Goal: Task Accomplishment & Management: Manage account settings

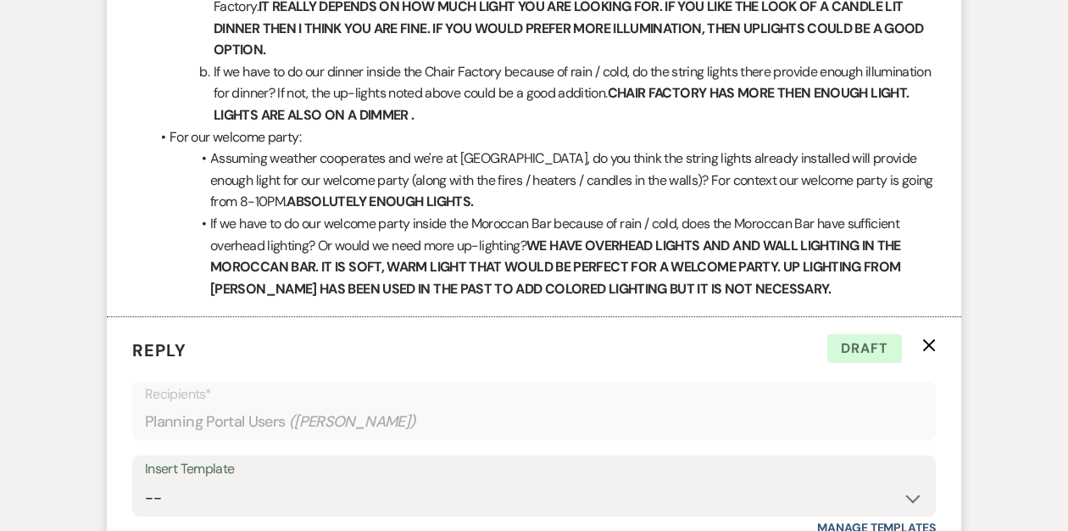
scroll to position [2047, 0]
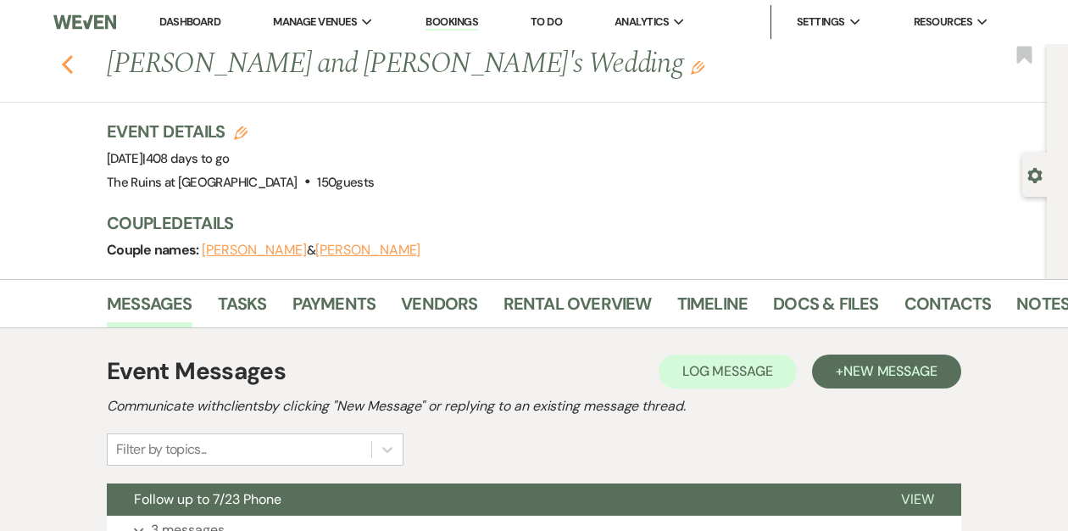
click at [68, 65] on icon "Previous" at bounding box center [67, 64] width 13 height 20
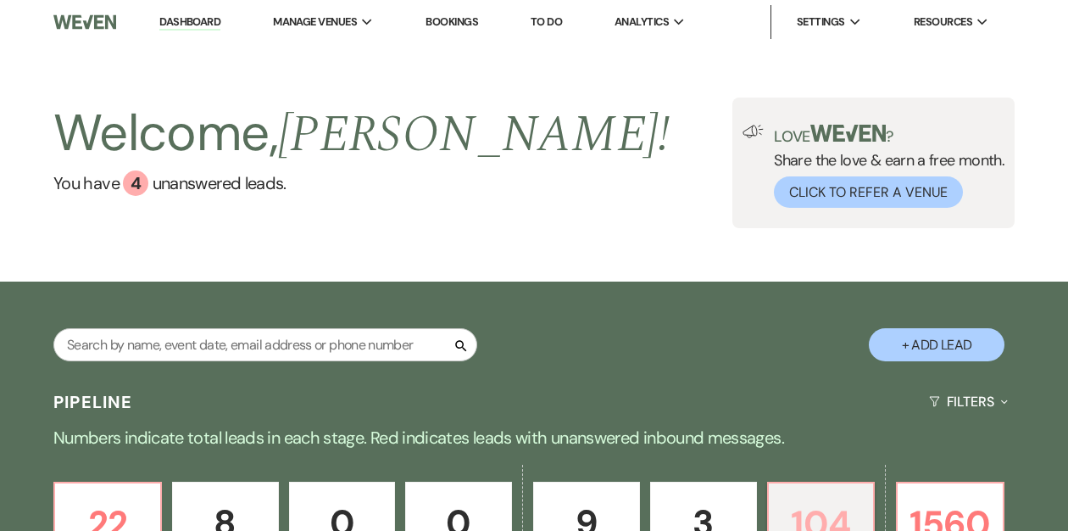
click at [824, 495] on p "104" at bounding box center [821, 523] width 85 height 57
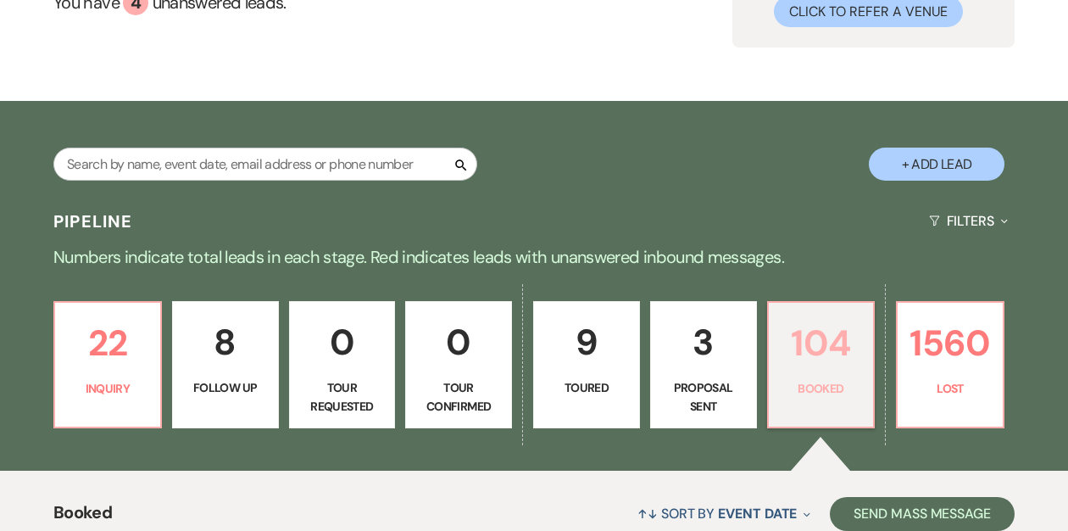
click at [791, 379] on p "Booked" at bounding box center [821, 388] width 85 height 19
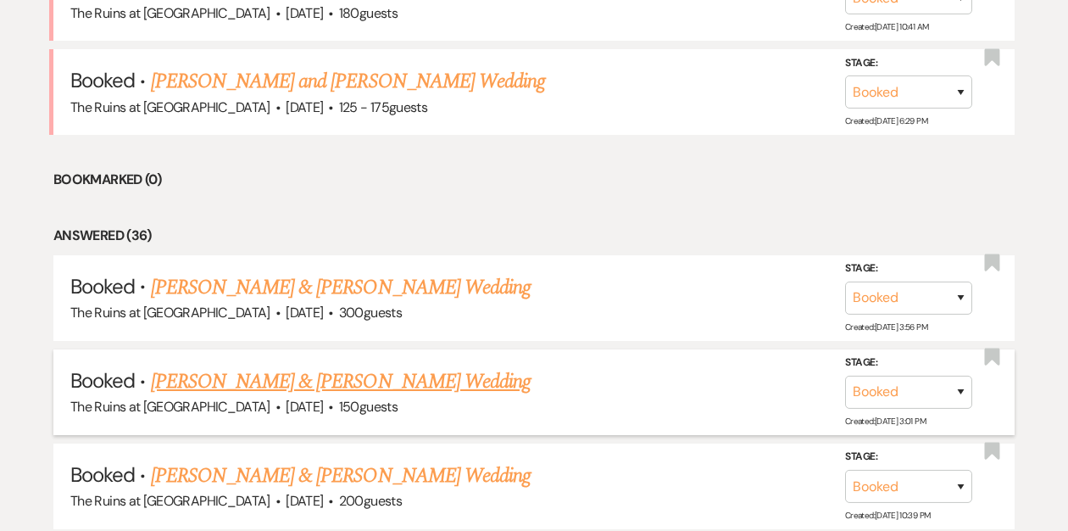
scroll to position [527, 0]
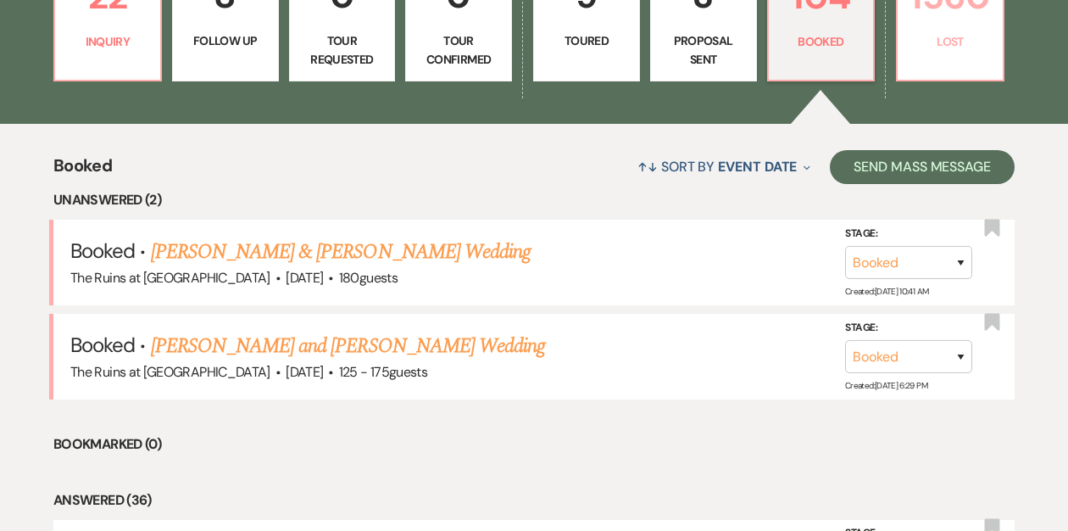
click at [923, 50] on p "Lost" at bounding box center [950, 41] width 85 height 19
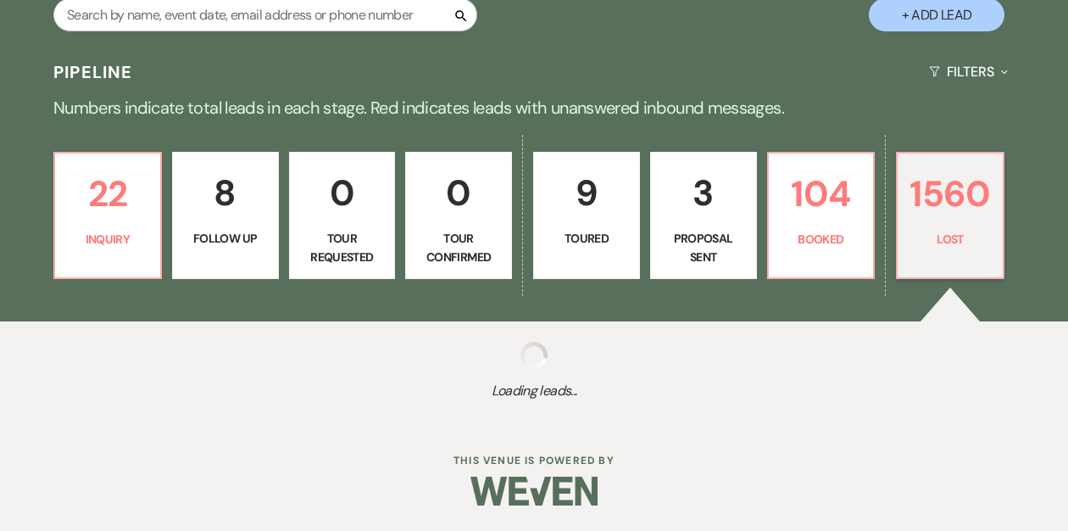
scroll to position [330, 0]
select select "8"
select select "5"
select select "8"
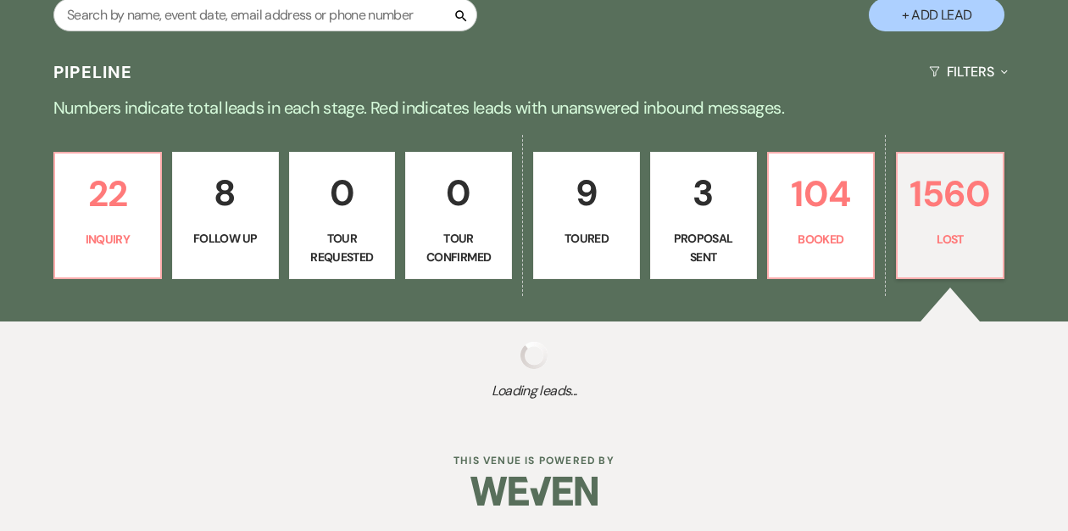
select select "8"
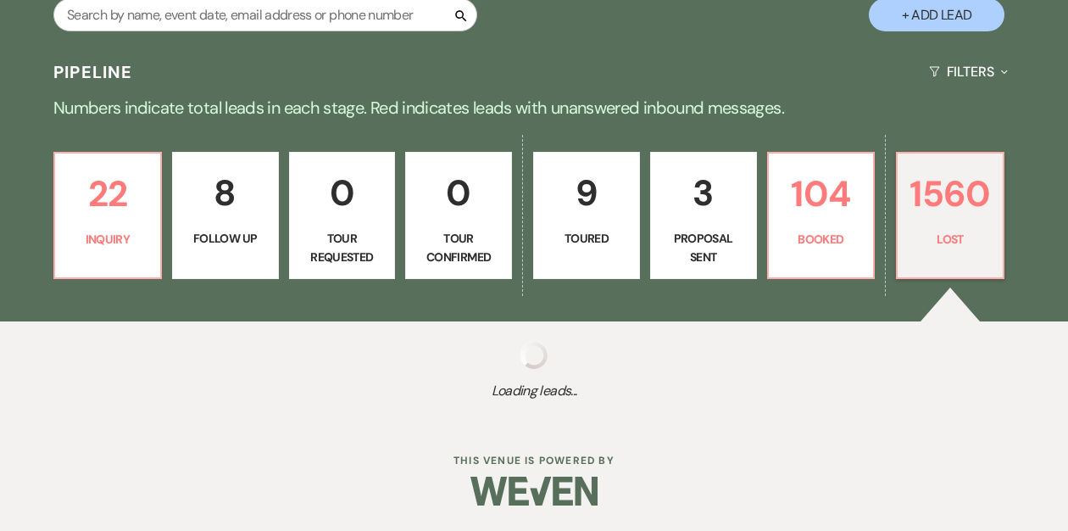
select select "8"
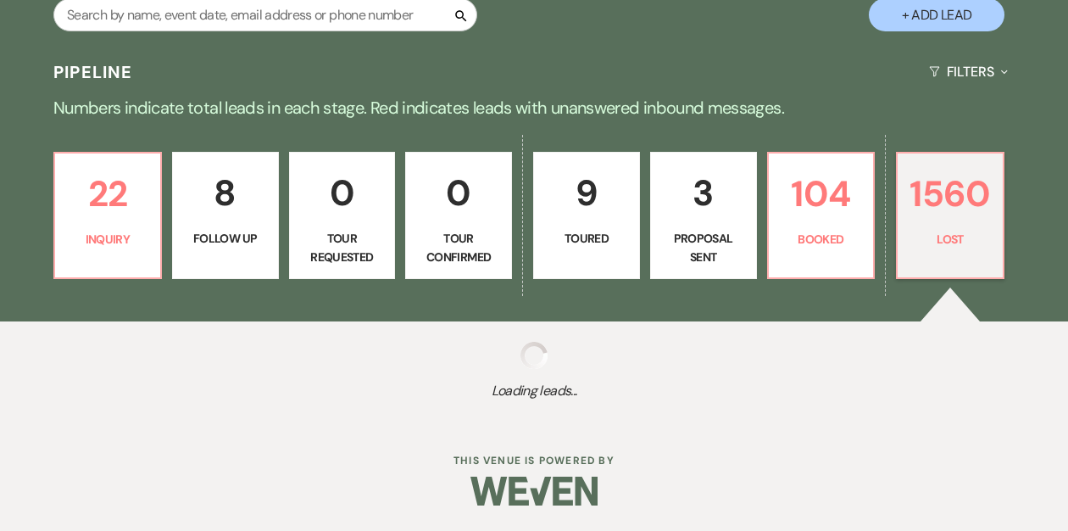
select select "8"
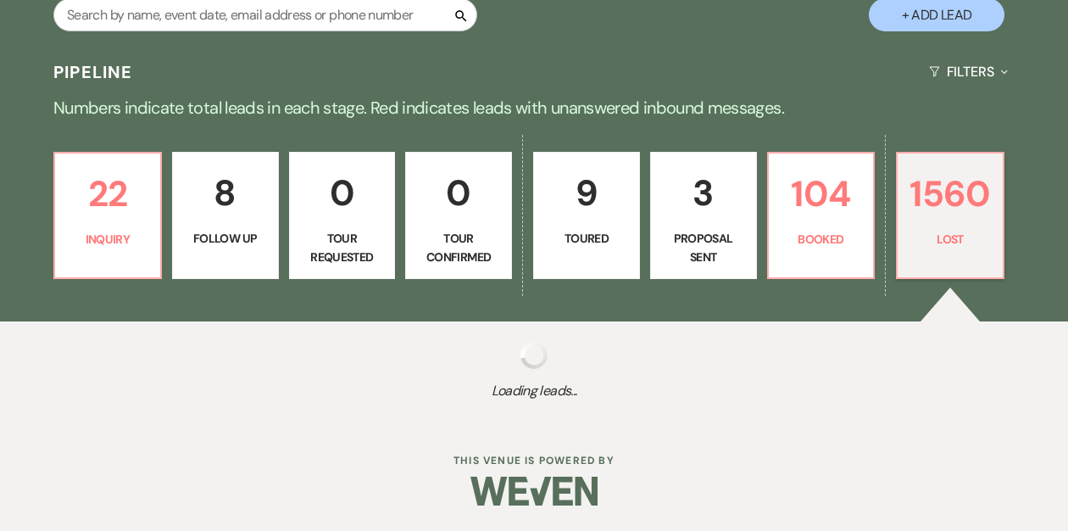
select select "8"
select select "5"
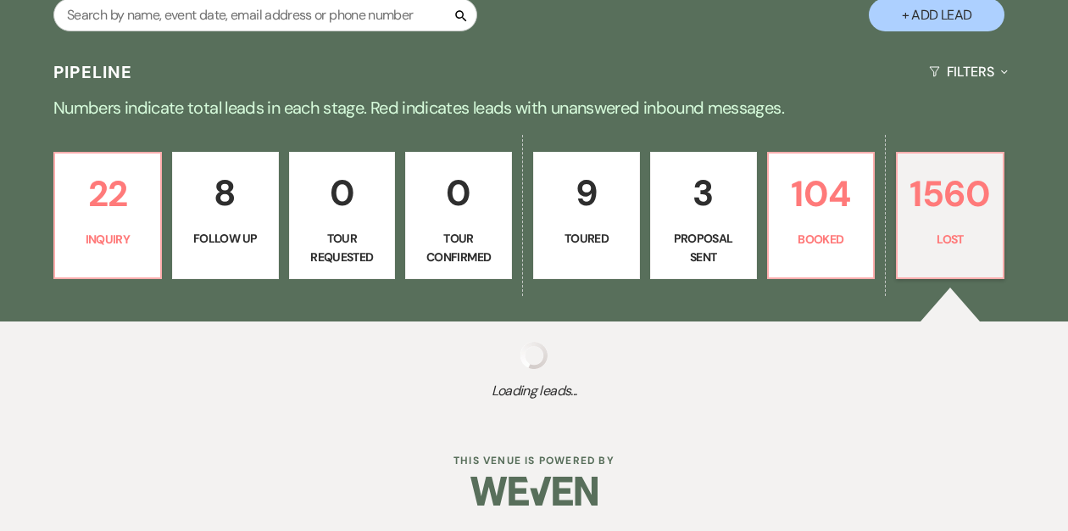
select select "8"
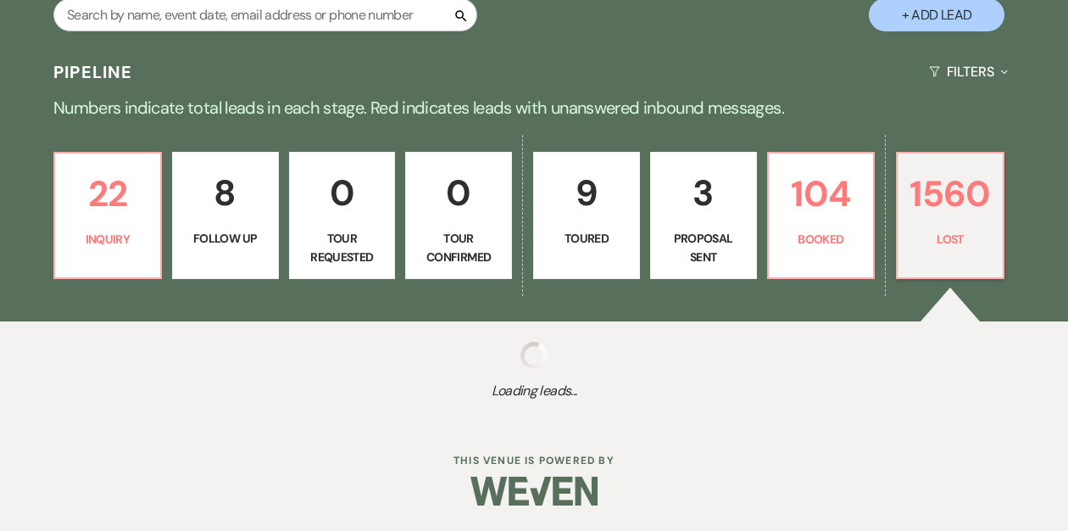
select select "8"
select select "7"
select select "8"
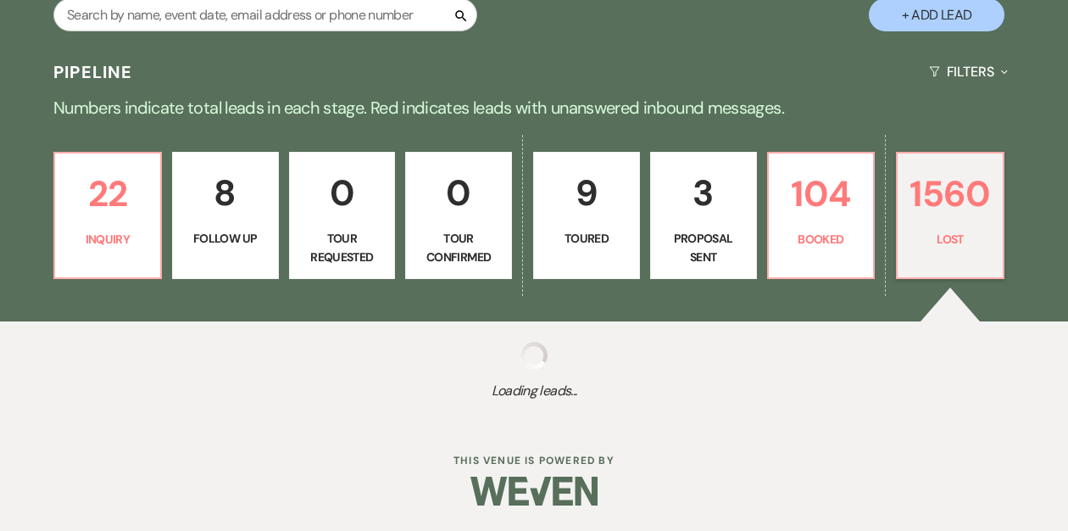
select select "8"
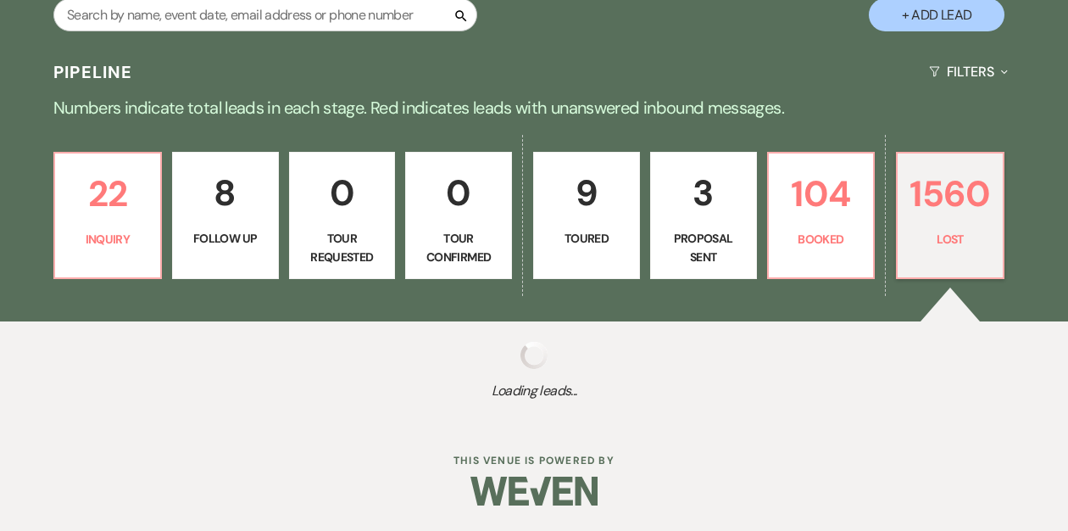
select select "5"
select select "8"
select select "5"
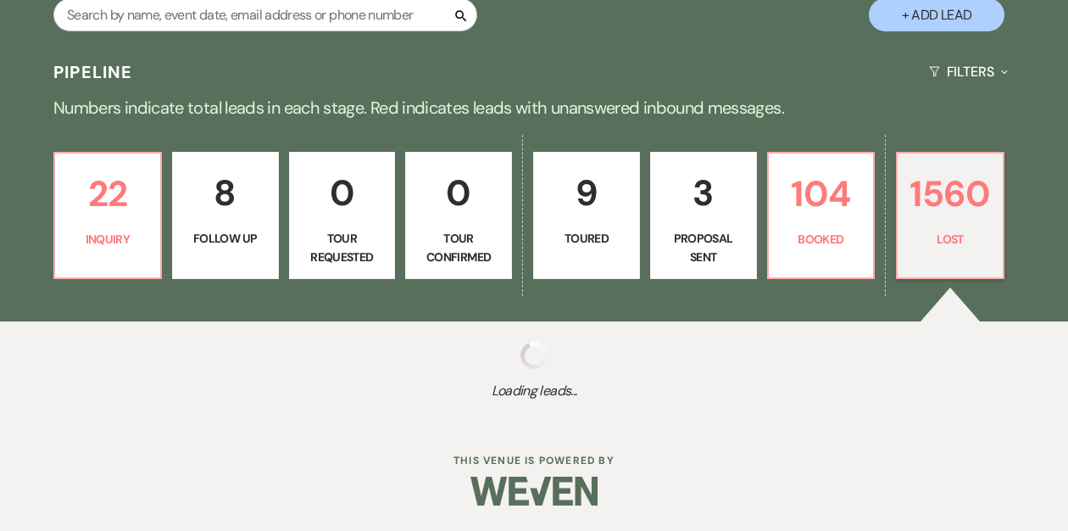
select select "8"
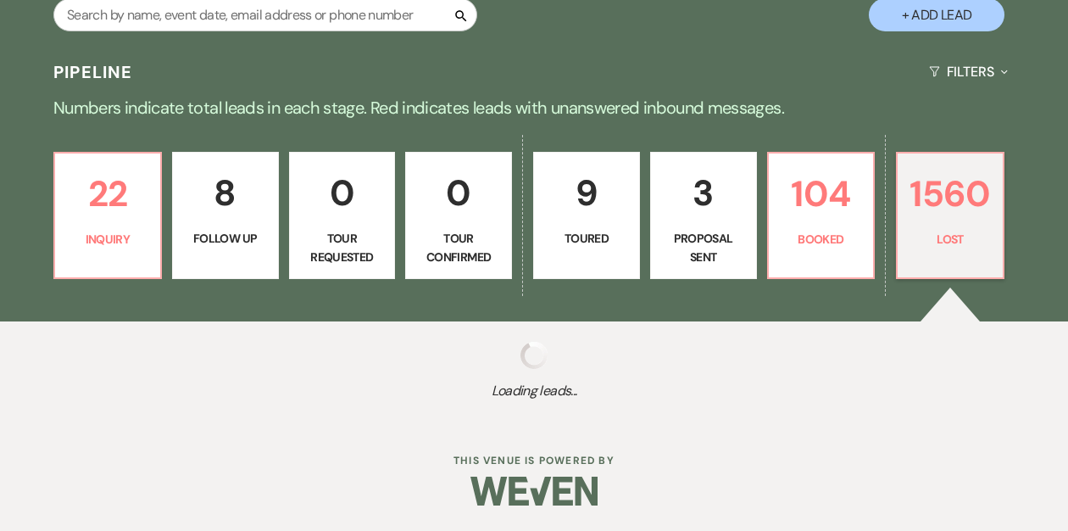
select select "8"
select select "5"
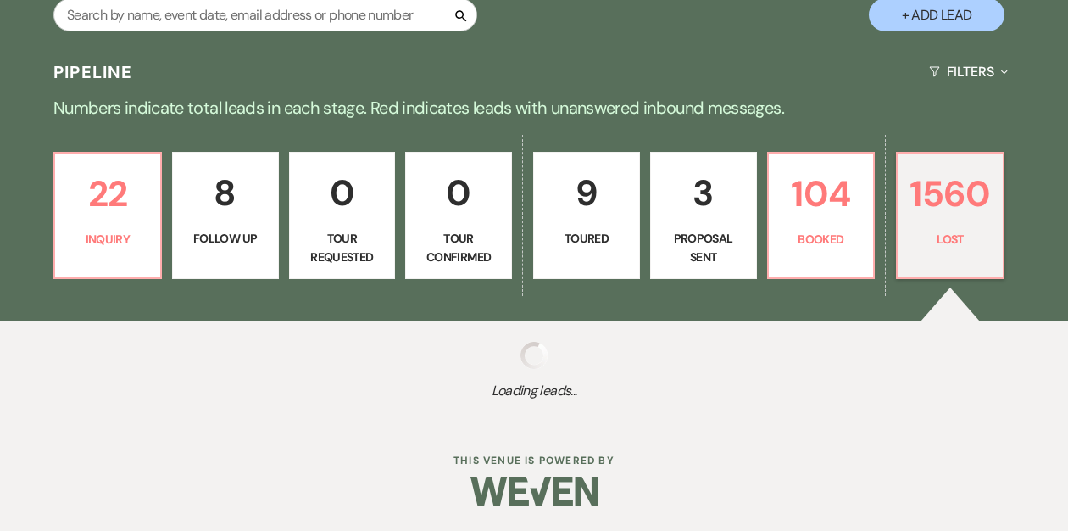
select select "8"
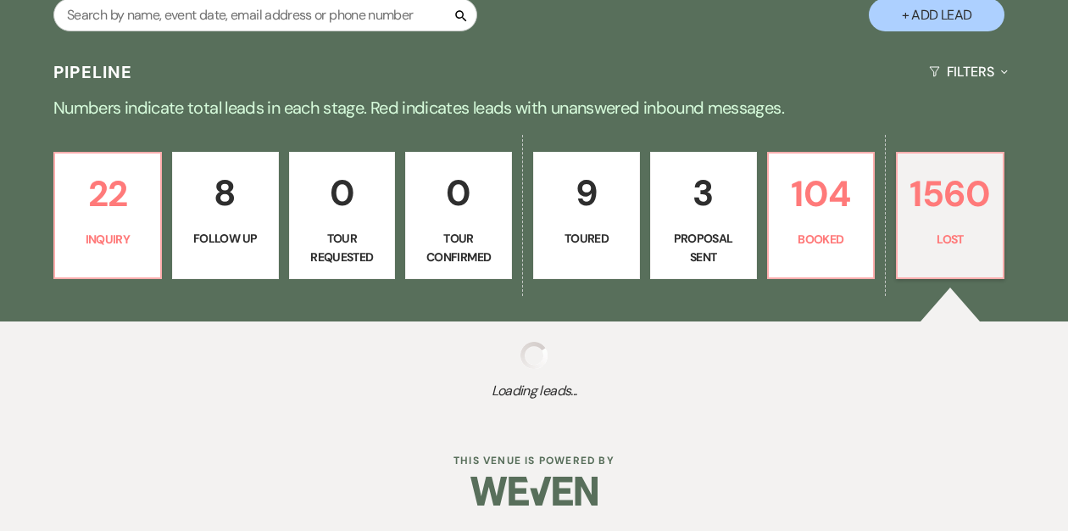
select select "8"
select select "5"
select select "8"
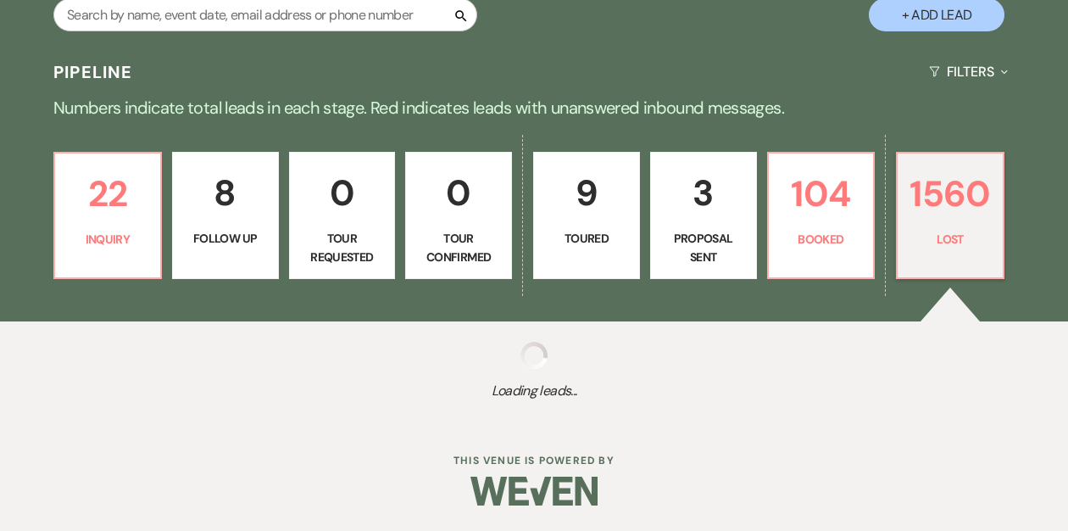
select select "8"
select select "5"
select select "8"
select select "7"
select select "8"
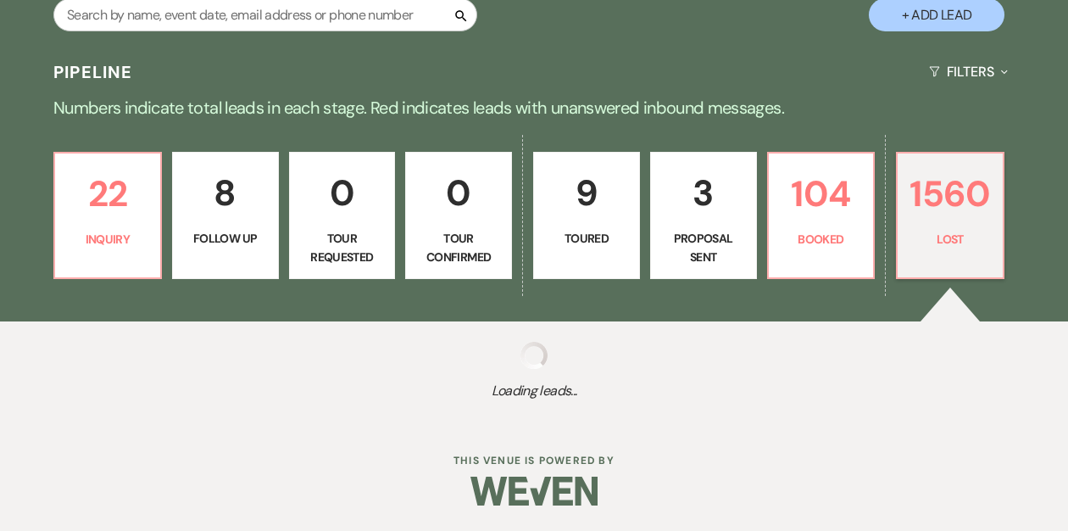
select select "5"
select select "8"
select select "5"
select select "8"
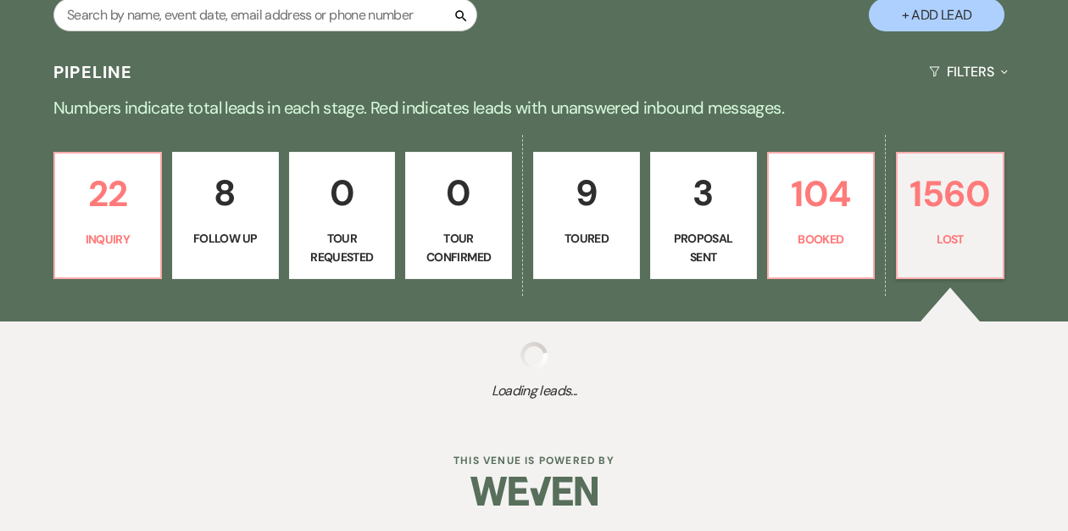
select select "8"
select select "7"
select select "8"
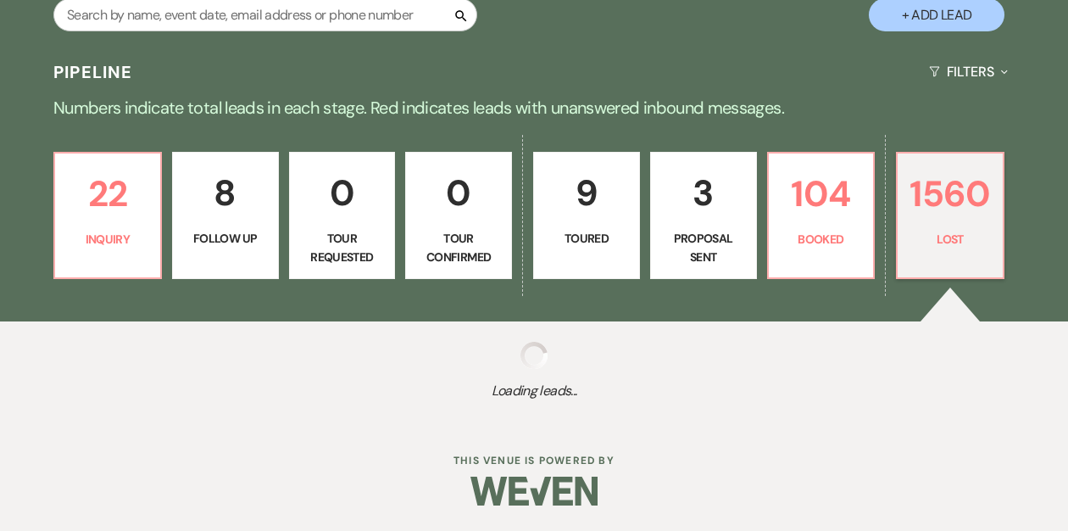
select select "8"
select select "5"
select select "8"
select select "5"
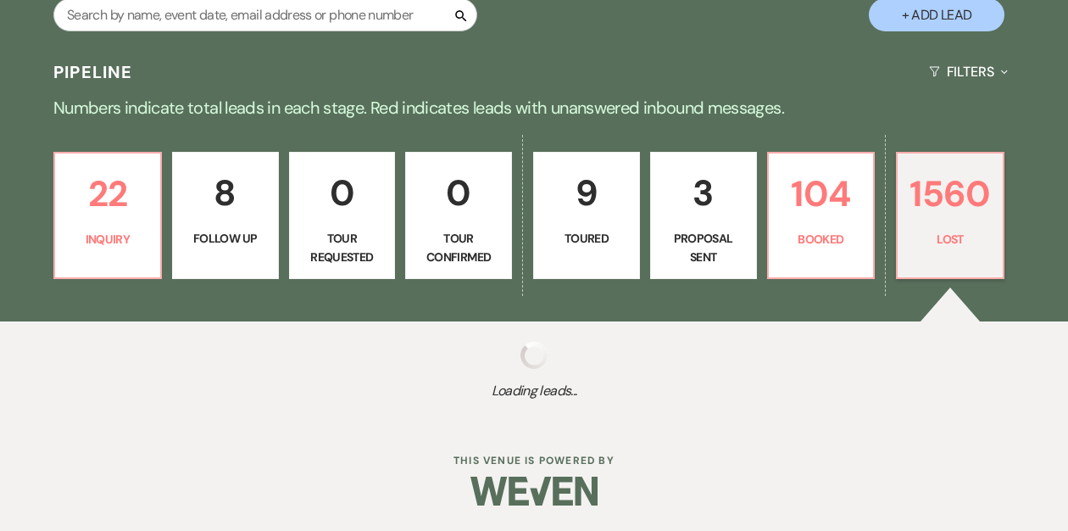
select select "8"
select select "5"
select select "8"
select select "7"
select select "8"
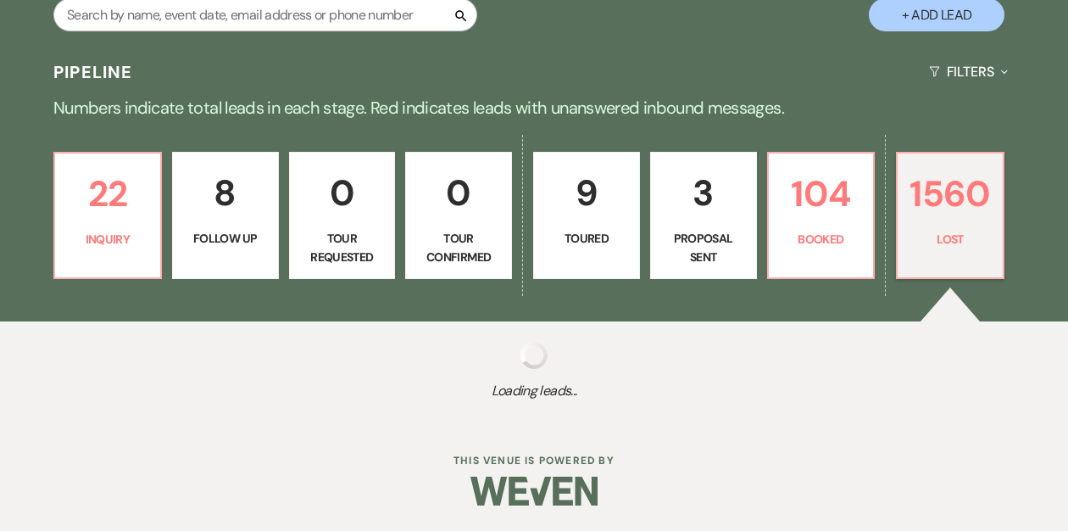
select select "8"
select select "7"
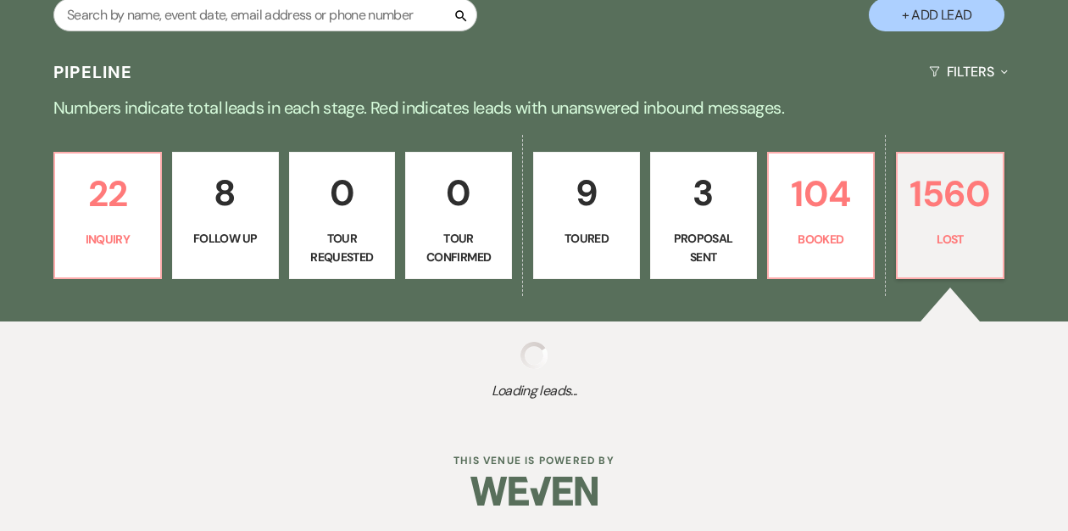
select select "8"
select select "5"
select select "8"
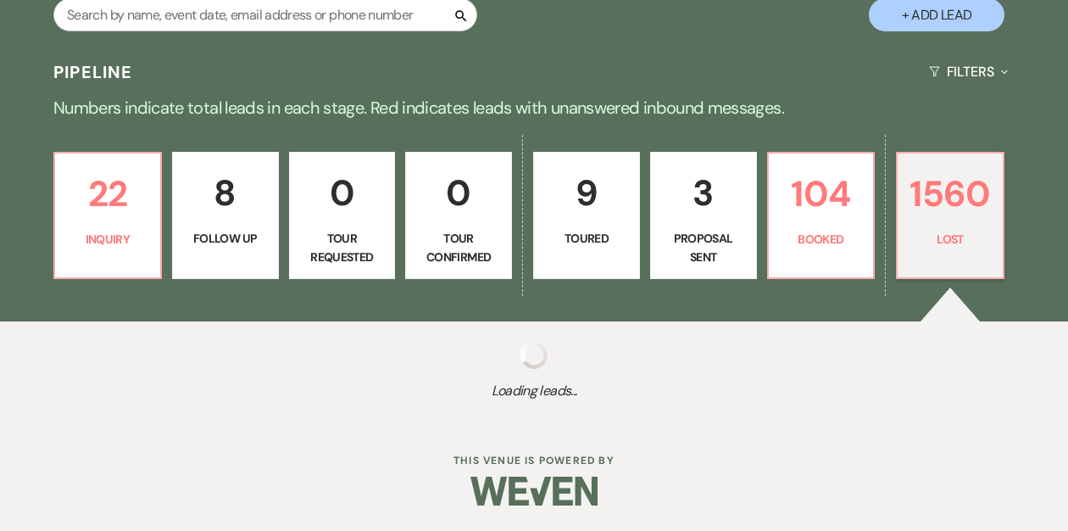
select select "8"
select select "7"
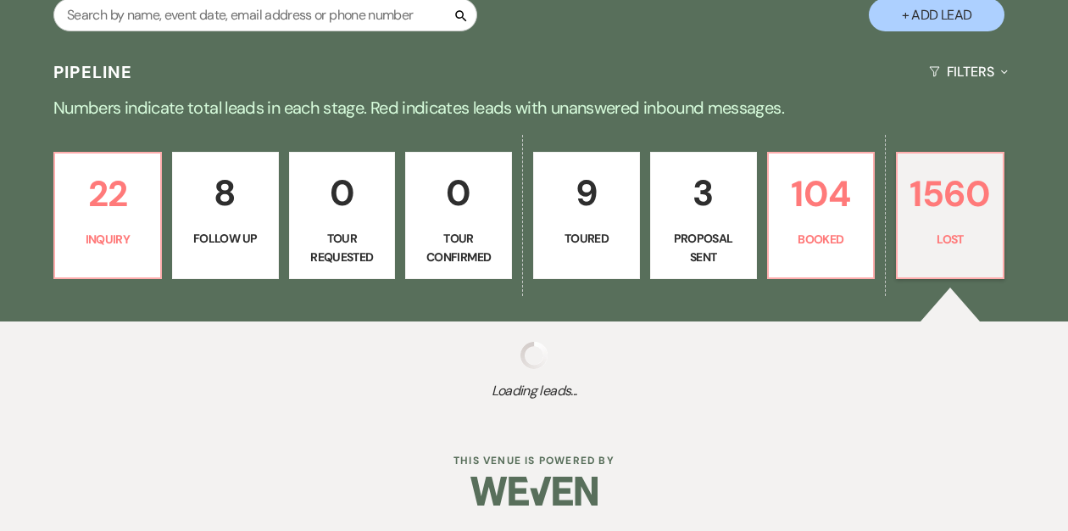
select select "8"
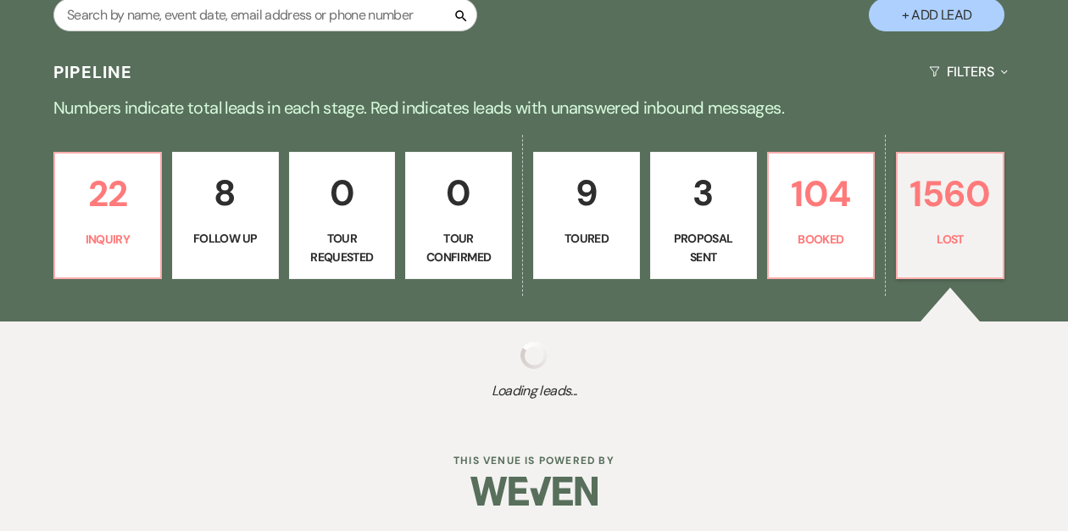
select select "8"
select select "7"
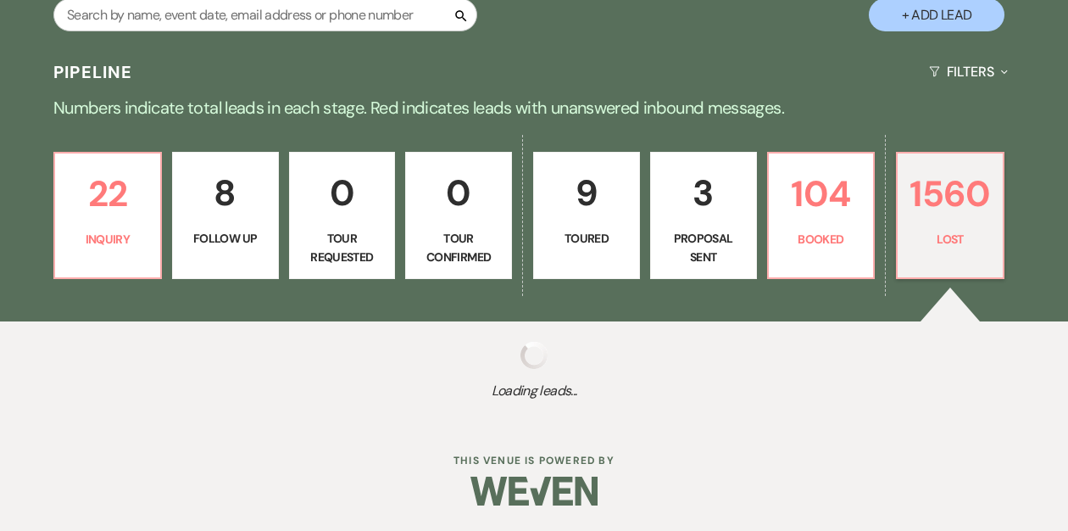
select select "8"
select select "5"
select select "8"
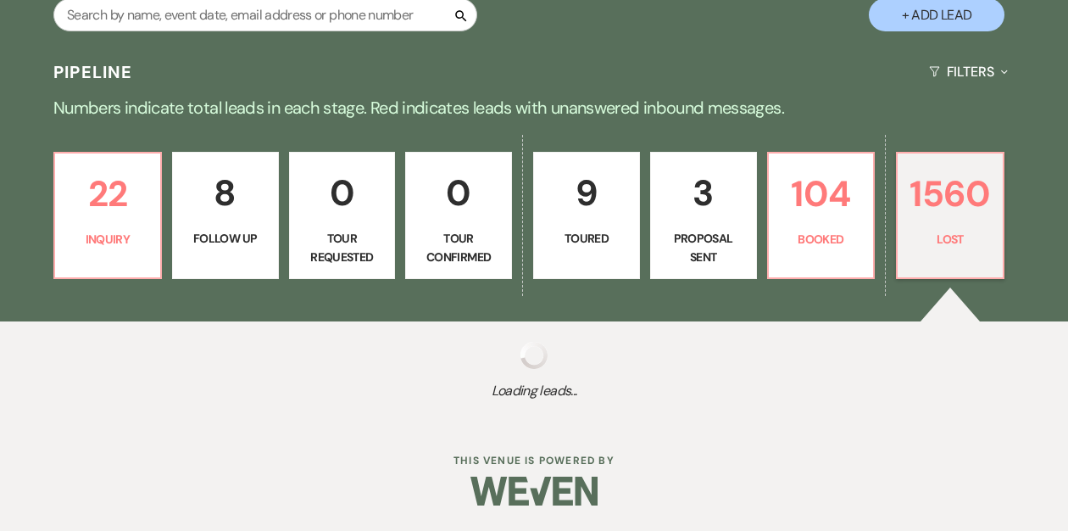
select select "5"
select select "8"
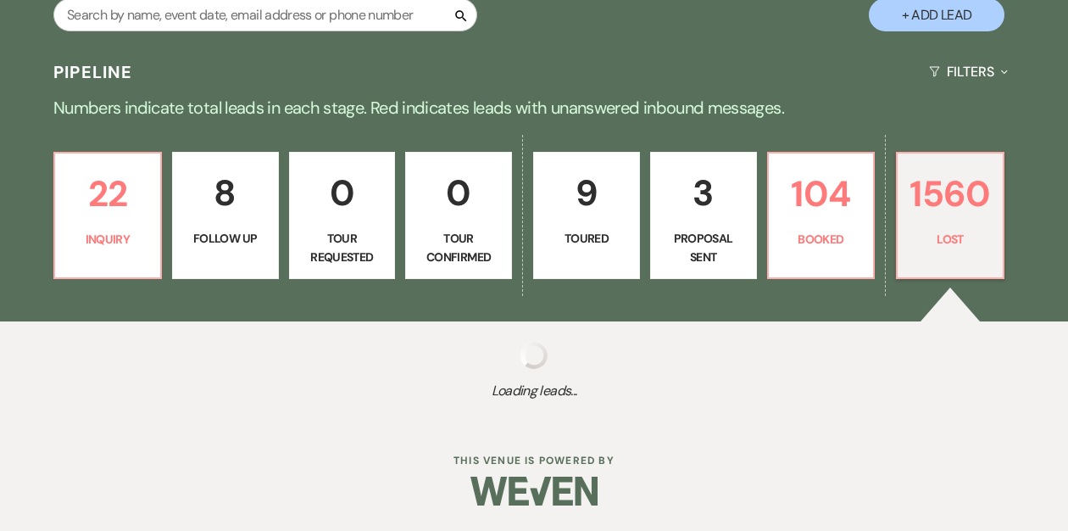
select select "8"
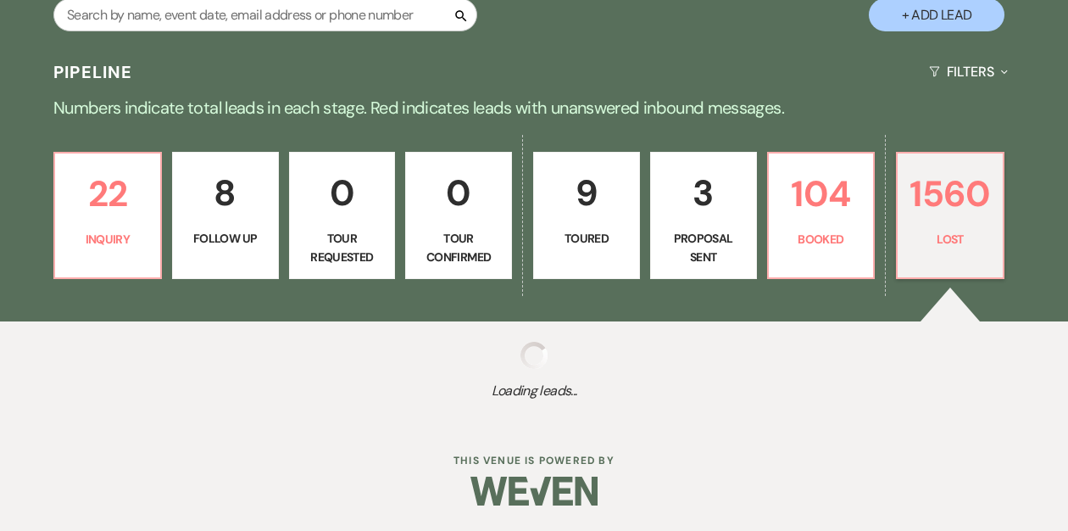
select select "8"
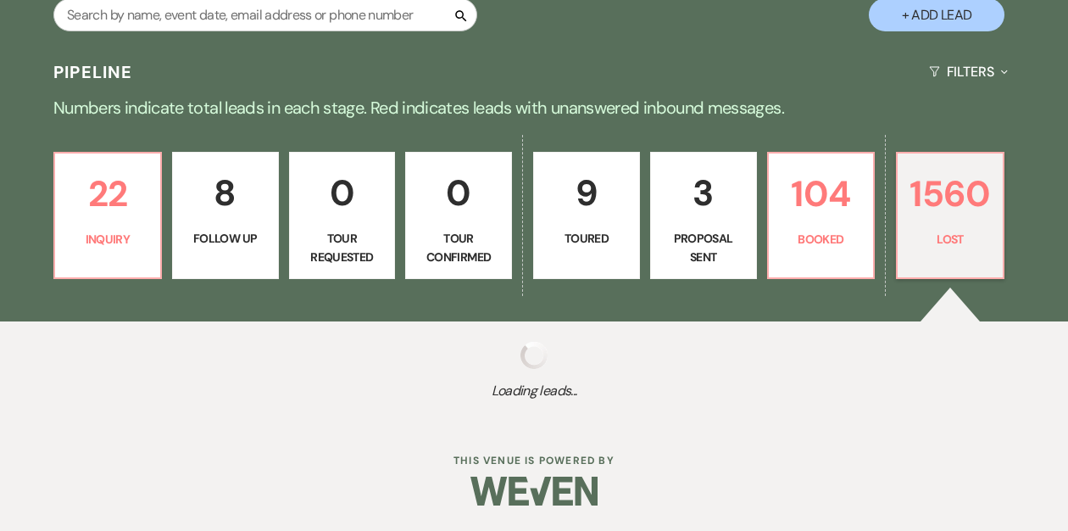
select select "8"
select select "5"
select select "8"
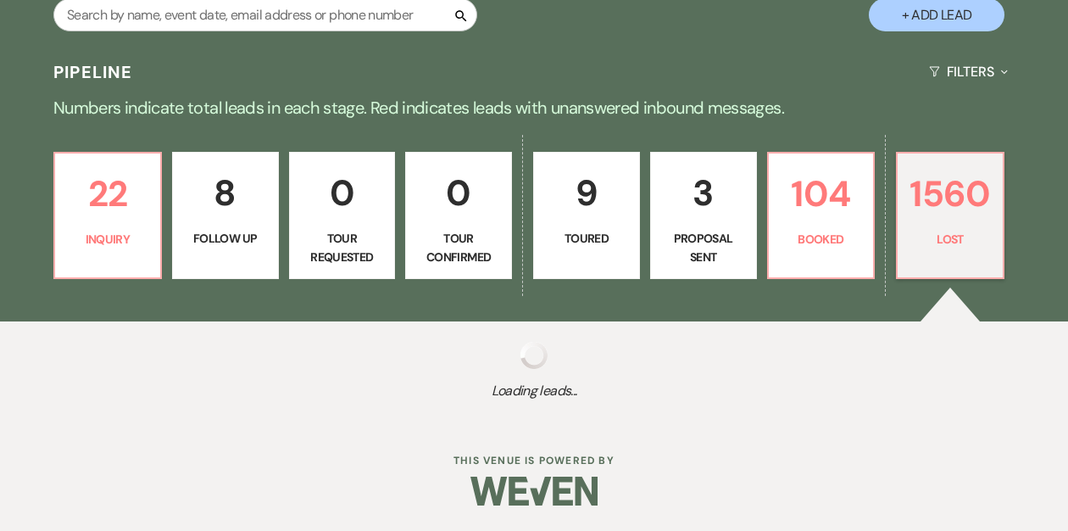
select select "5"
select select "8"
select select "5"
select select "8"
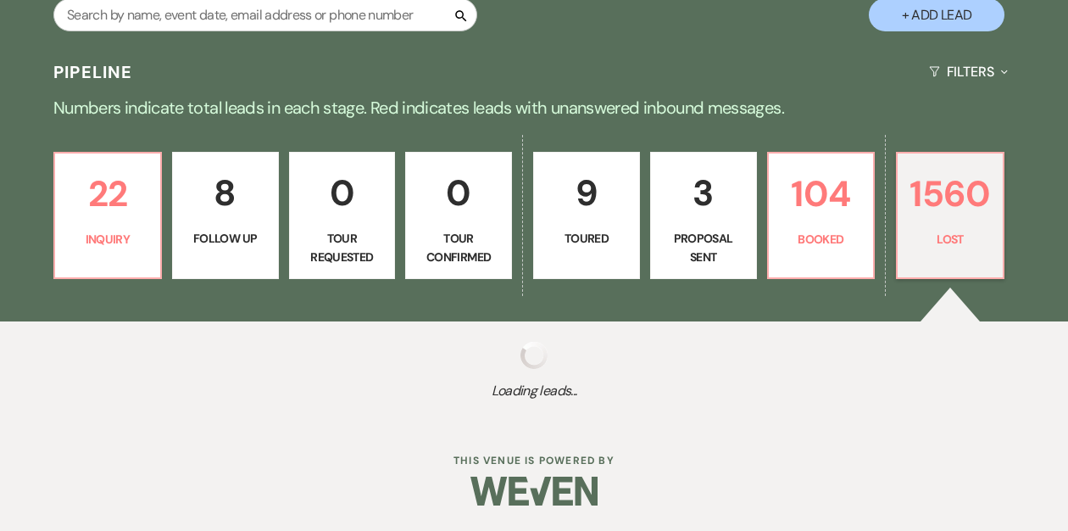
select select "8"
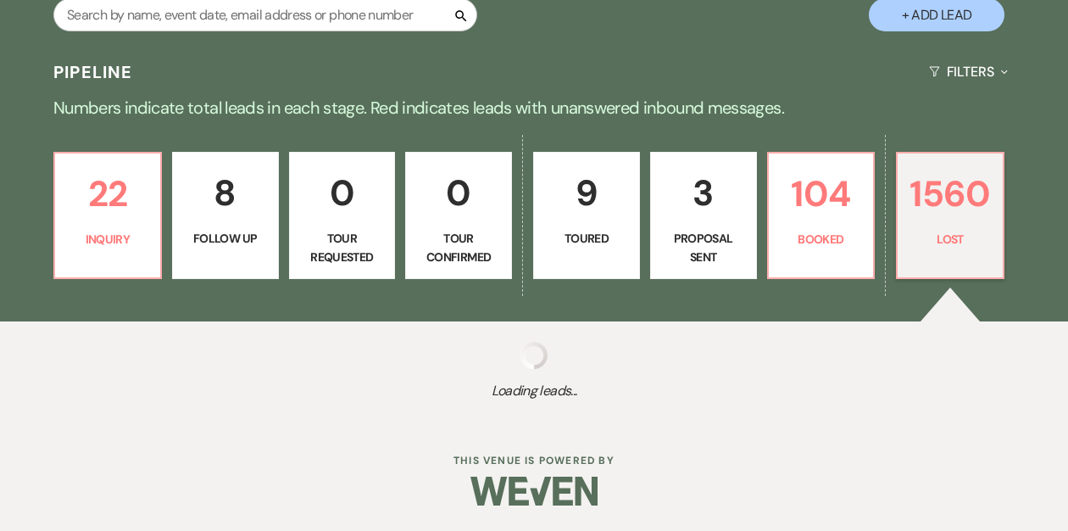
select select "7"
select select "8"
select select "5"
select select "8"
select select "7"
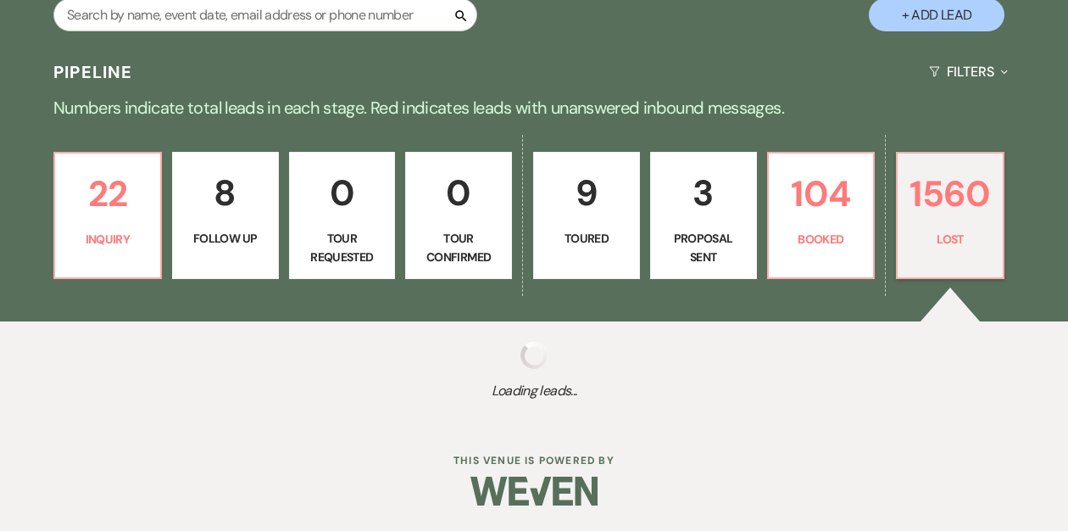
select select "8"
select select "7"
select select "8"
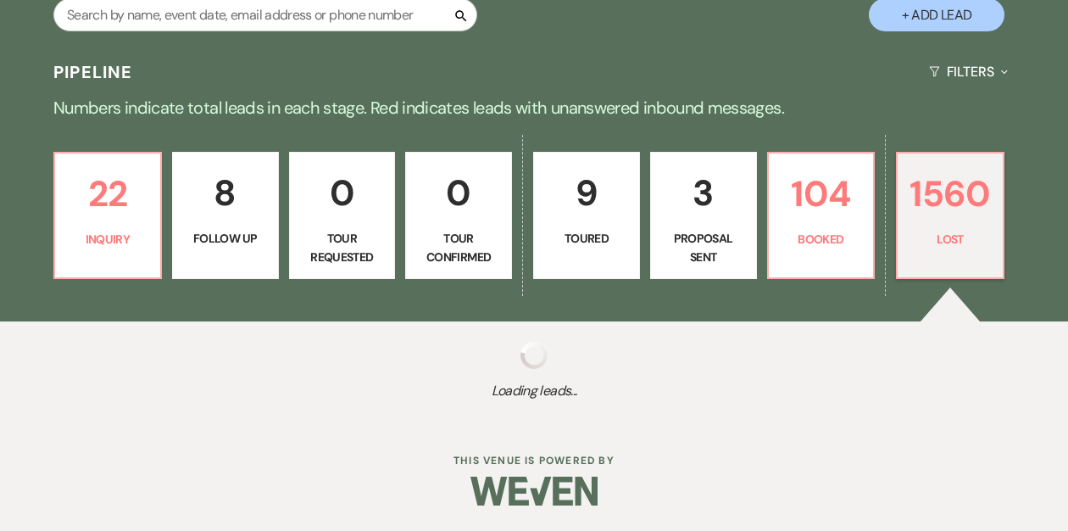
select select "8"
select select "5"
select select "8"
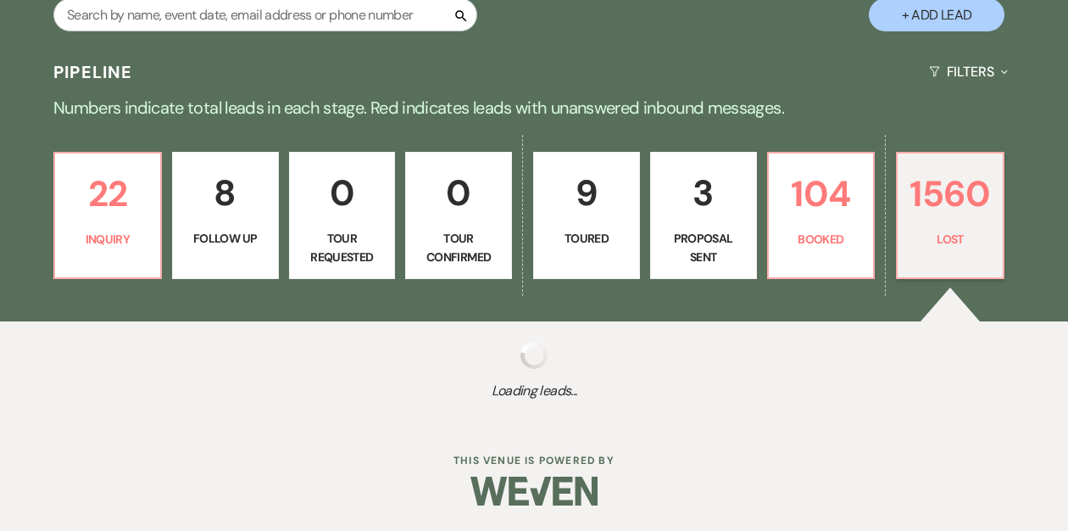
select select "8"
select select "7"
select select "8"
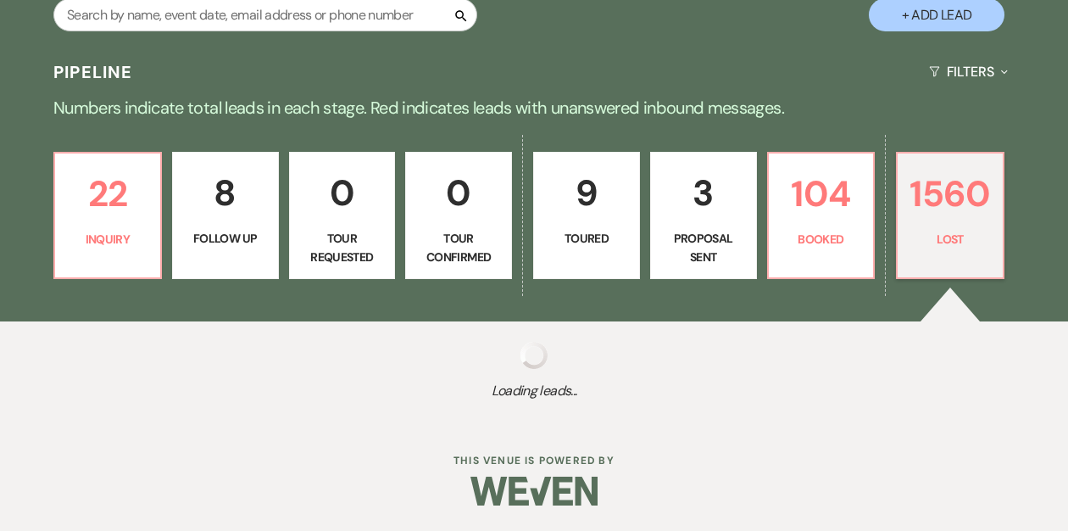
select select "5"
select select "8"
select select "5"
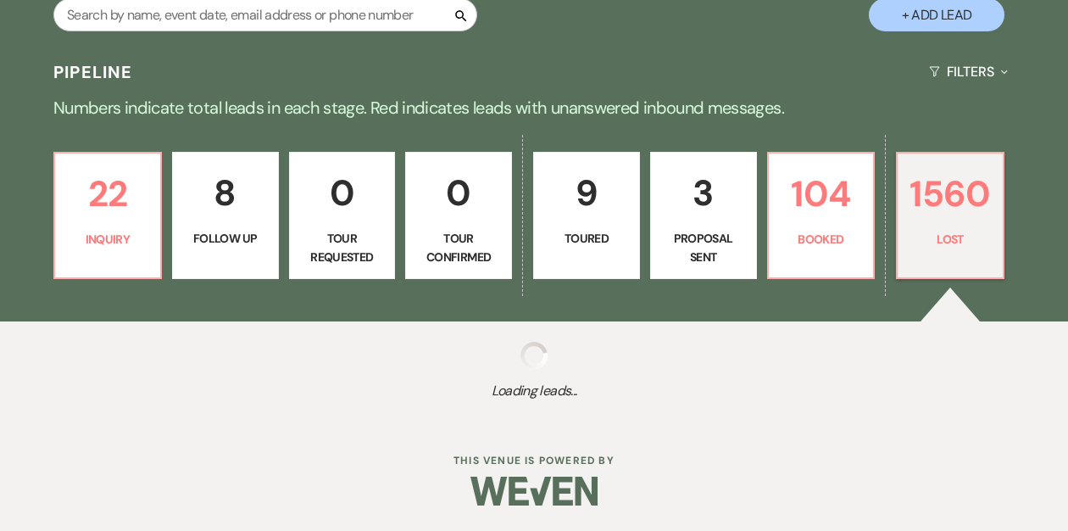
select select "8"
select select "5"
select select "8"
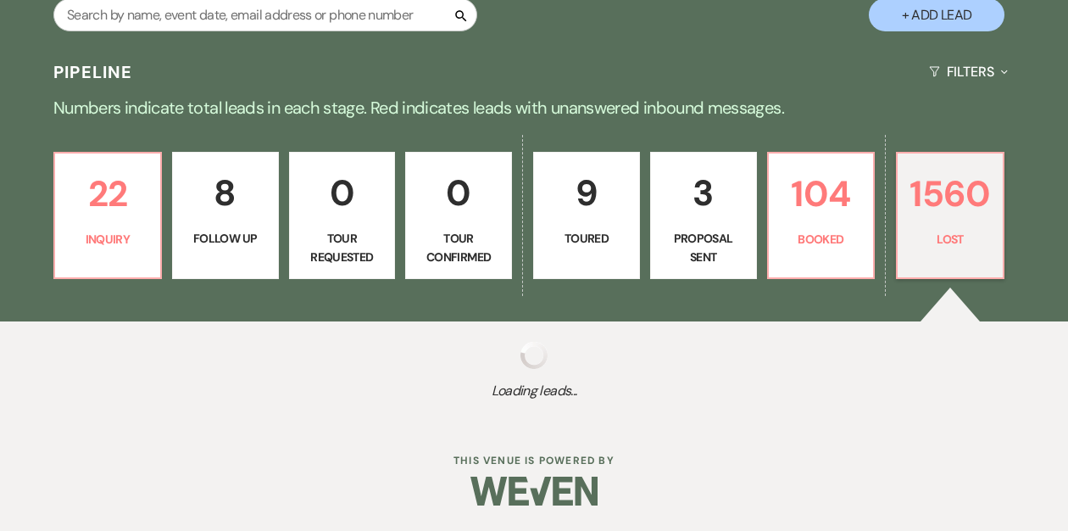
select select "8"
select select "5"
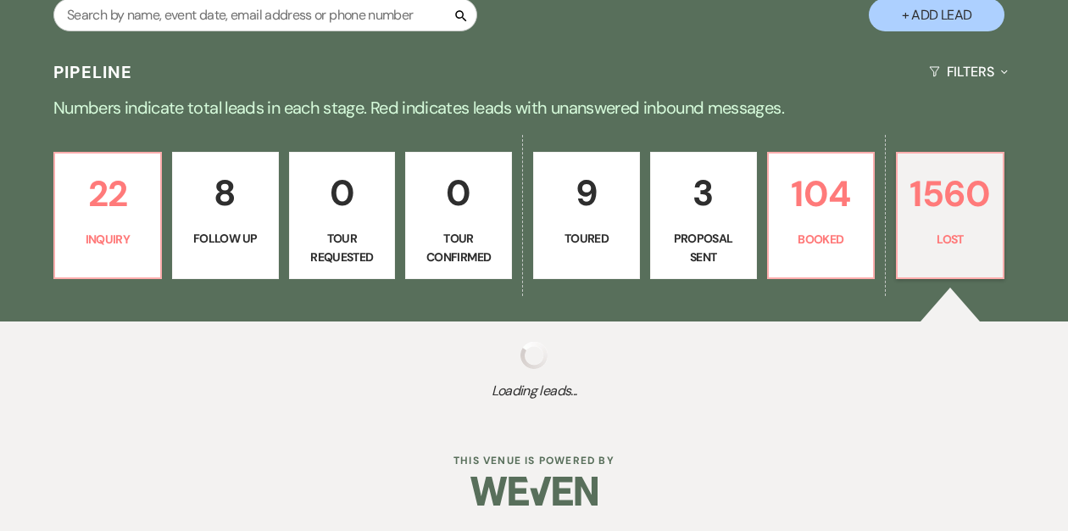
select select "8"
select select "5"
select select "8"
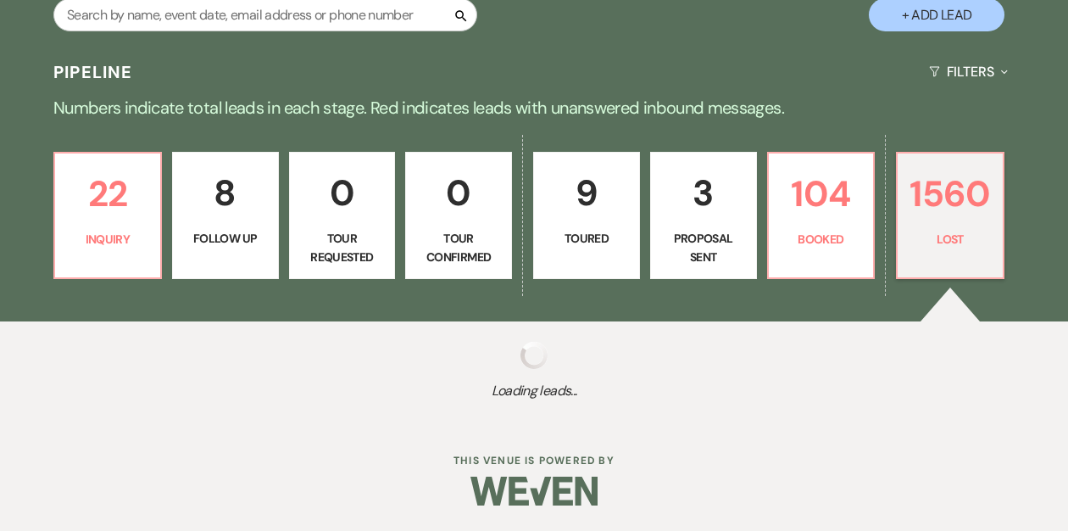
select select "5"
select select "8"
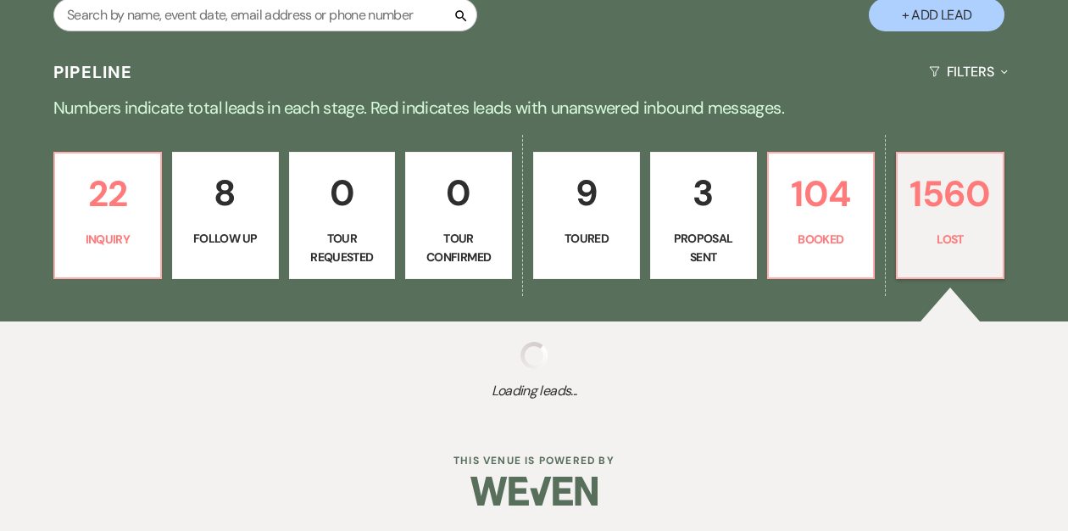
select select "8"
select select "5"
select select "8"
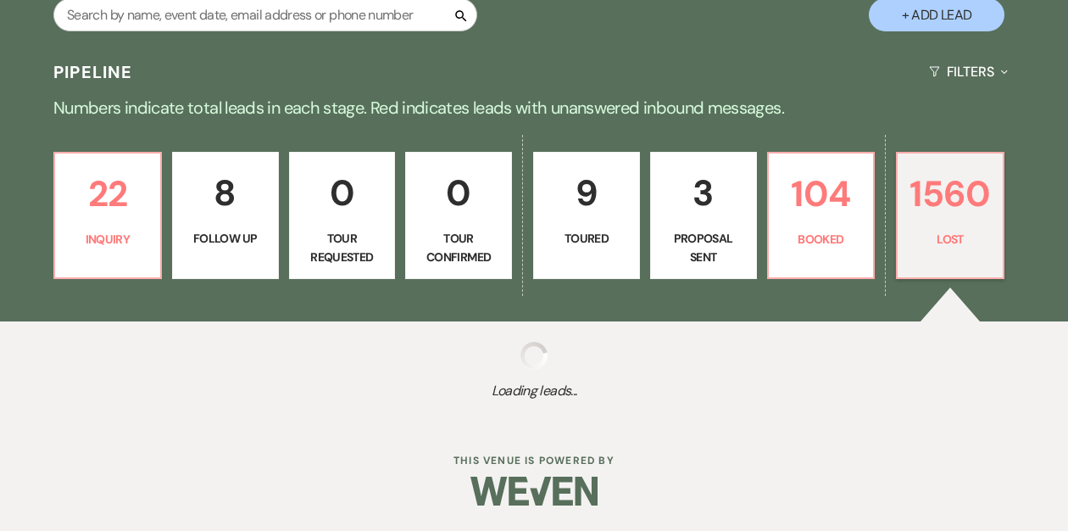
select select "6"
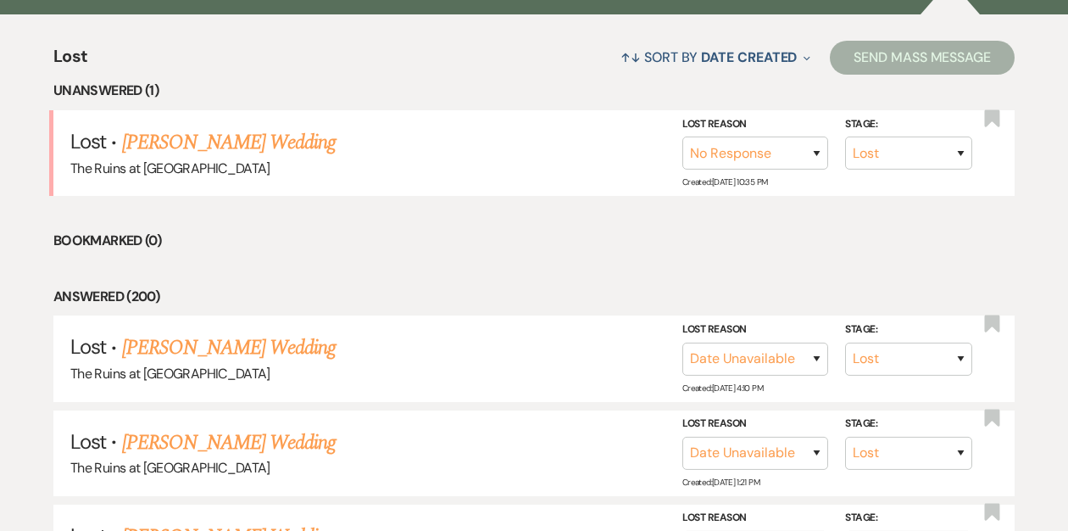
scroll to position [639, 0]
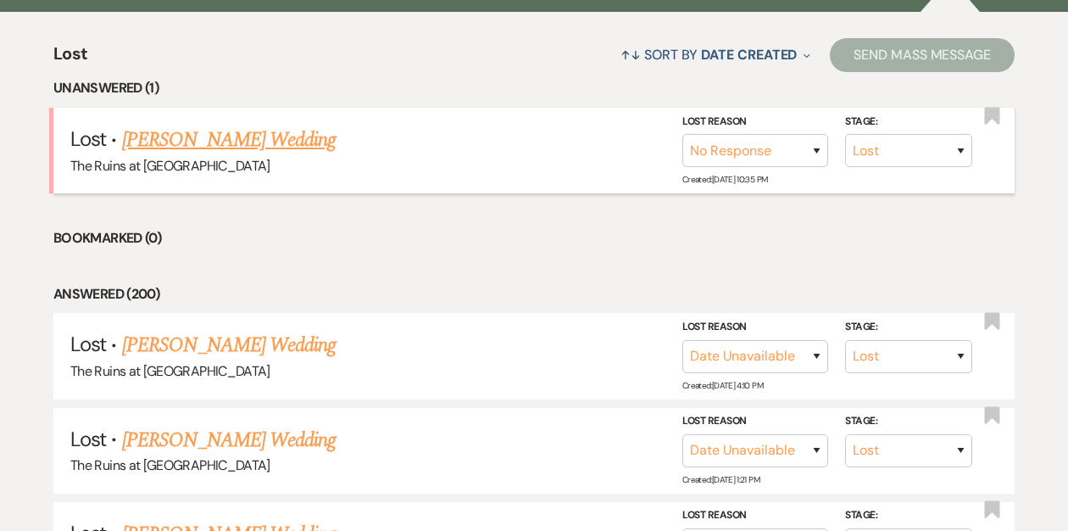
click at [231, 141] on link "[PERSON_NAME] Wedding" at bounding box center [229, 140] width 215 height 31
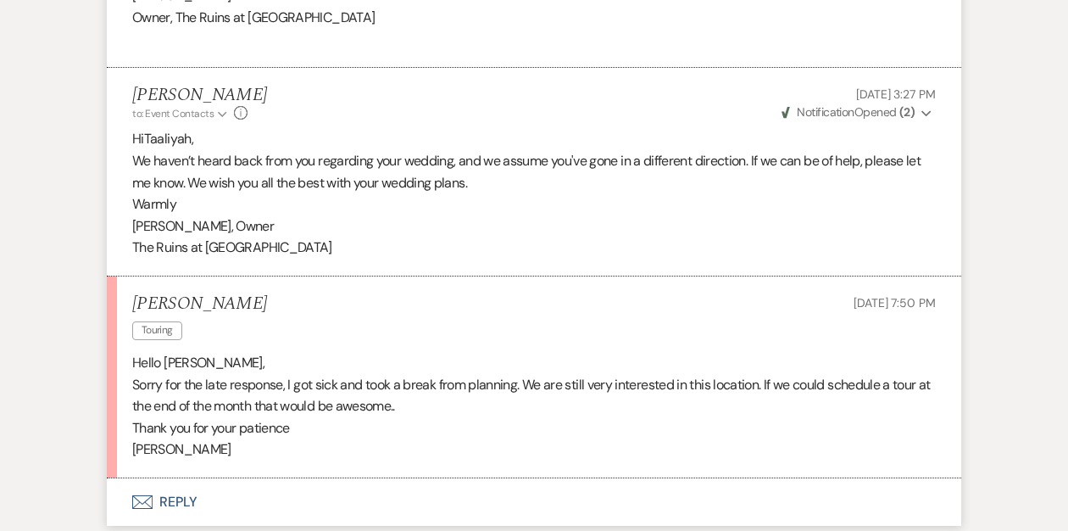
scroll to position [2203, 0]
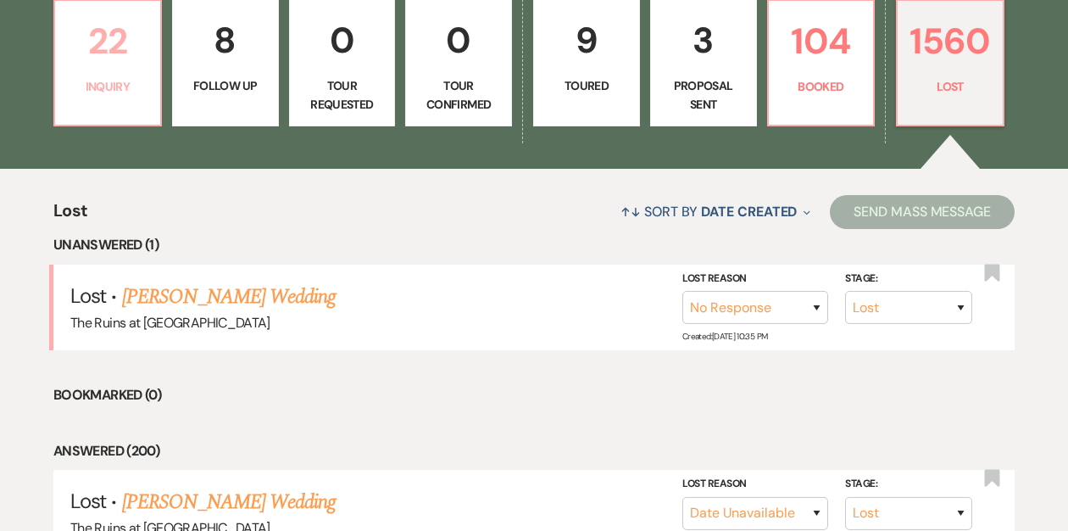
scroll to position [432, 0]
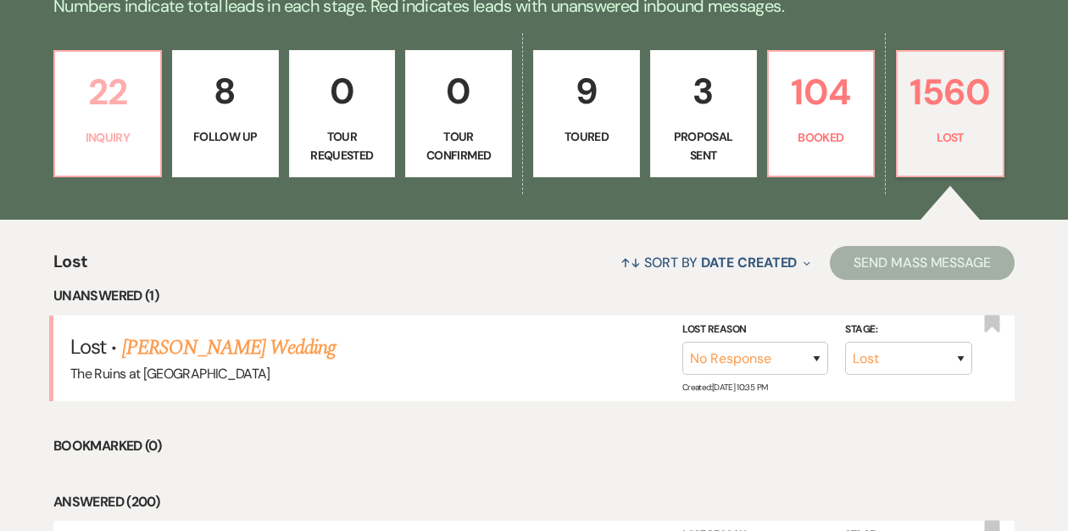
click at [111, 105] on p "22" at bounding box center [107, 92] width 85 height 57
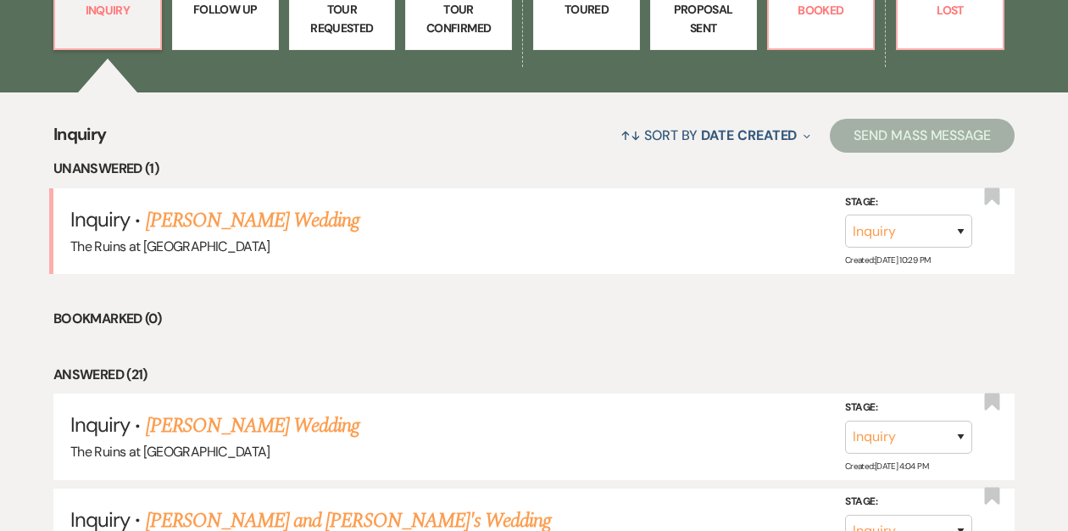
scroll to position [554, 0]
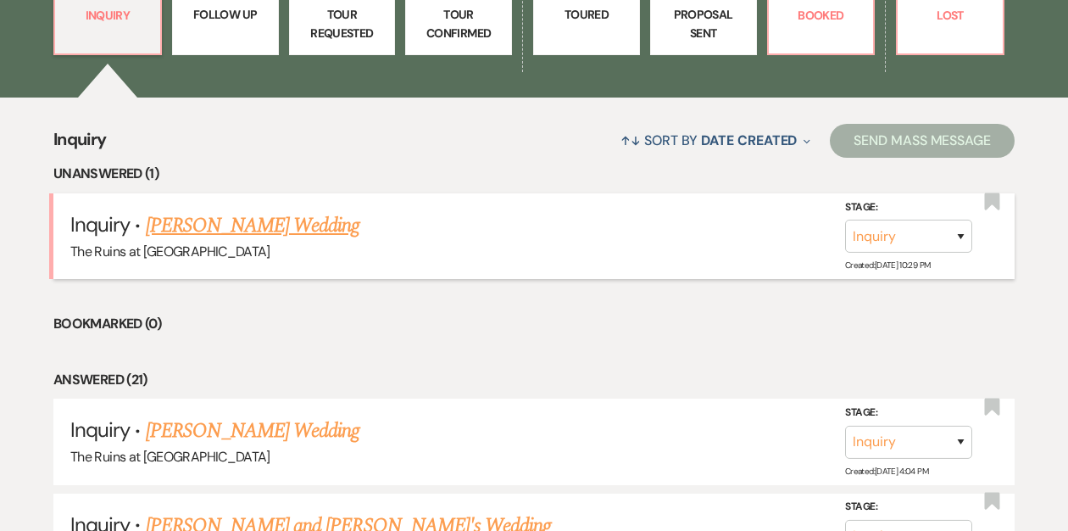
click at [221, 220] on link "[PERSON_NAME] Wedding" at bounding box center [253, 225] width 215 height 31
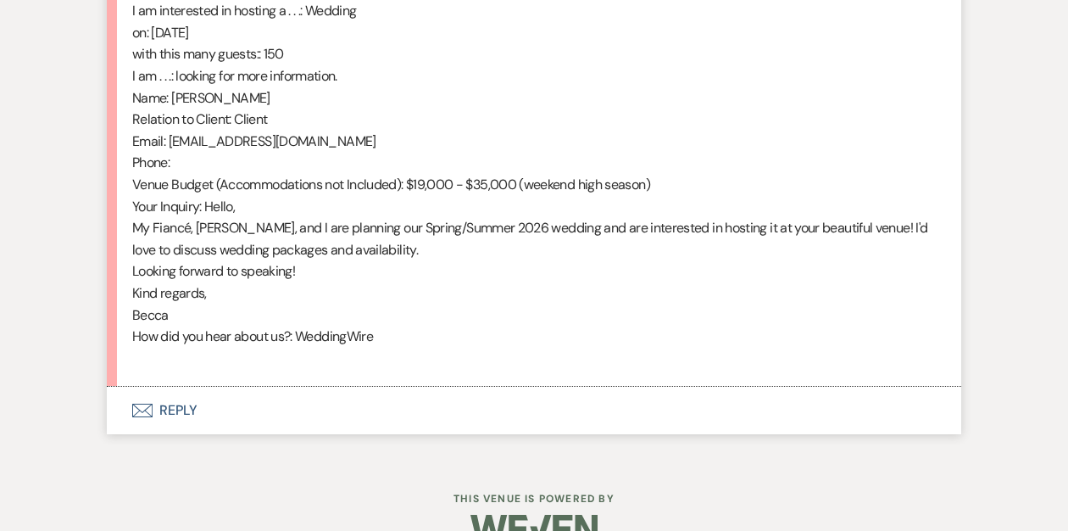
scroll to position [928, 0]
